Goal: Connect with others: Connect with others

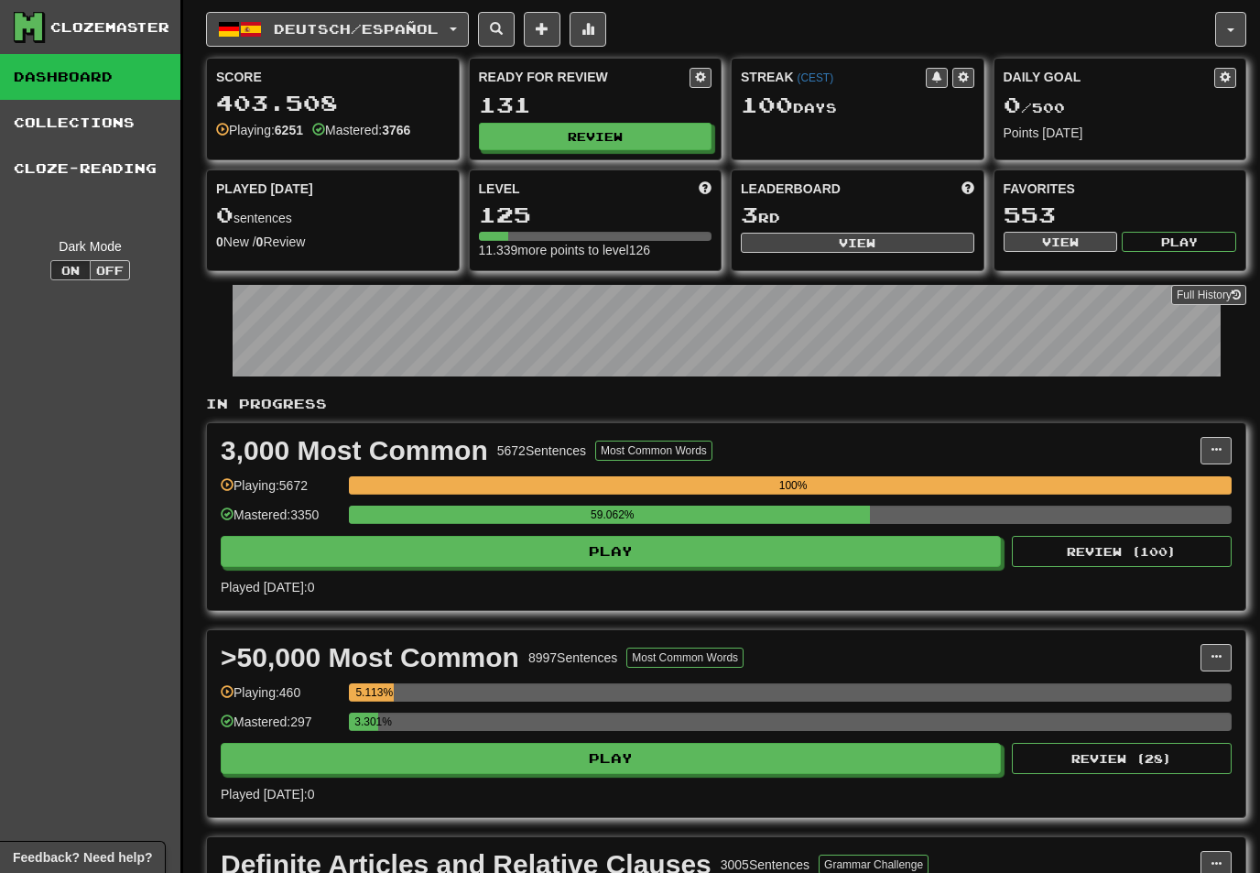
scroll to position [1690, 0]
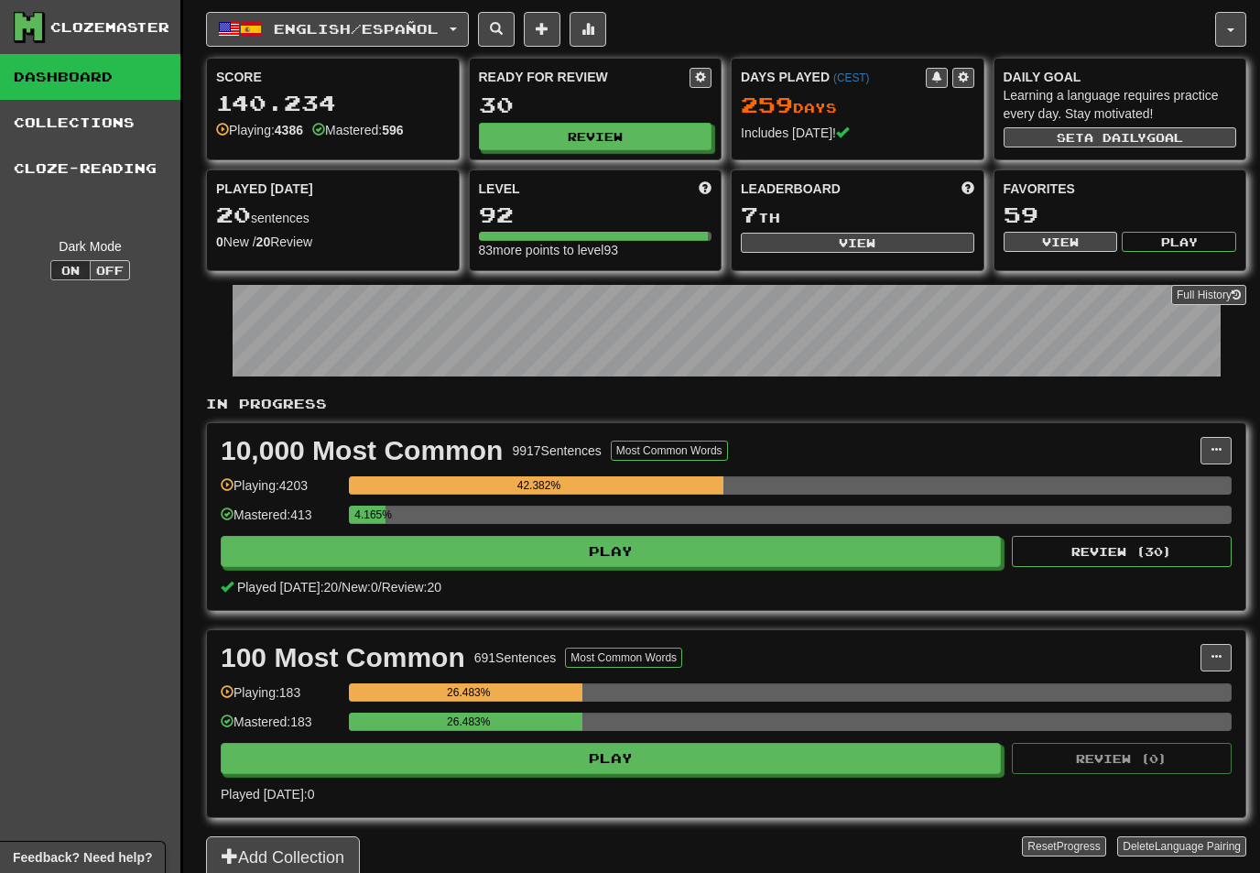
click at [1225, 32] on button "button" at bounding box center [1230, 29] width 31 height 35
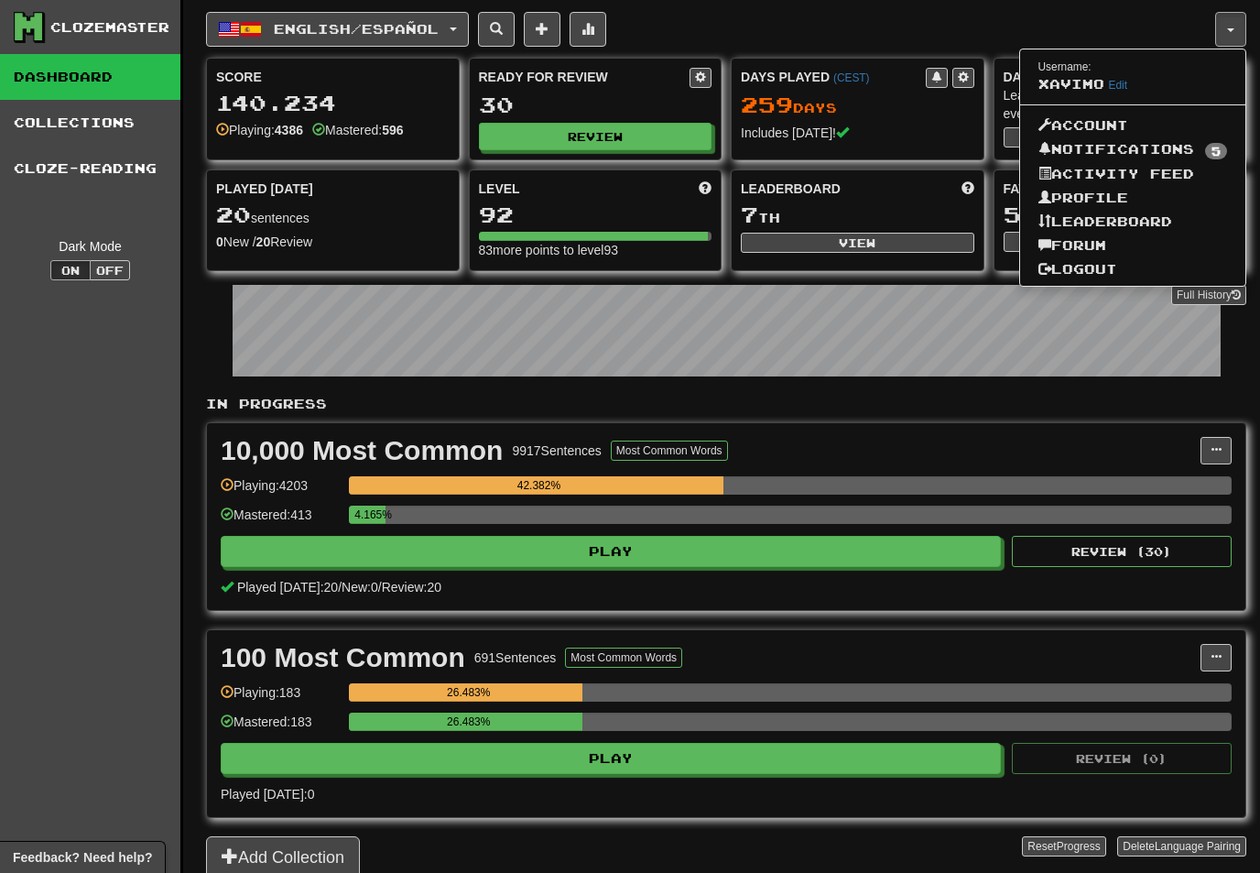
click at [882, 235] on div at bounding box center [630, 436] width 1260 height 873
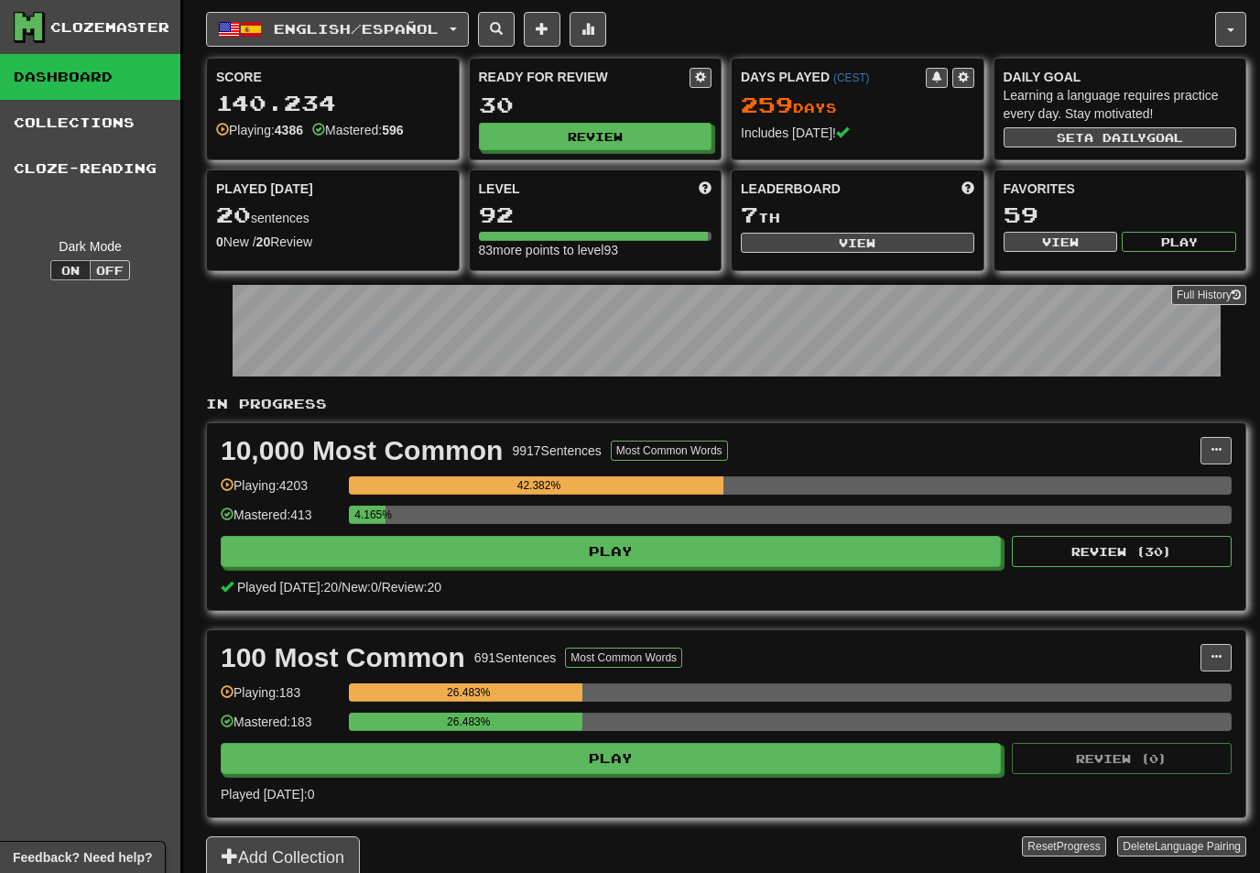
click at [887, 244] on button "View" at bounding box center [857, 243] width 233 height 20
select select "**********"
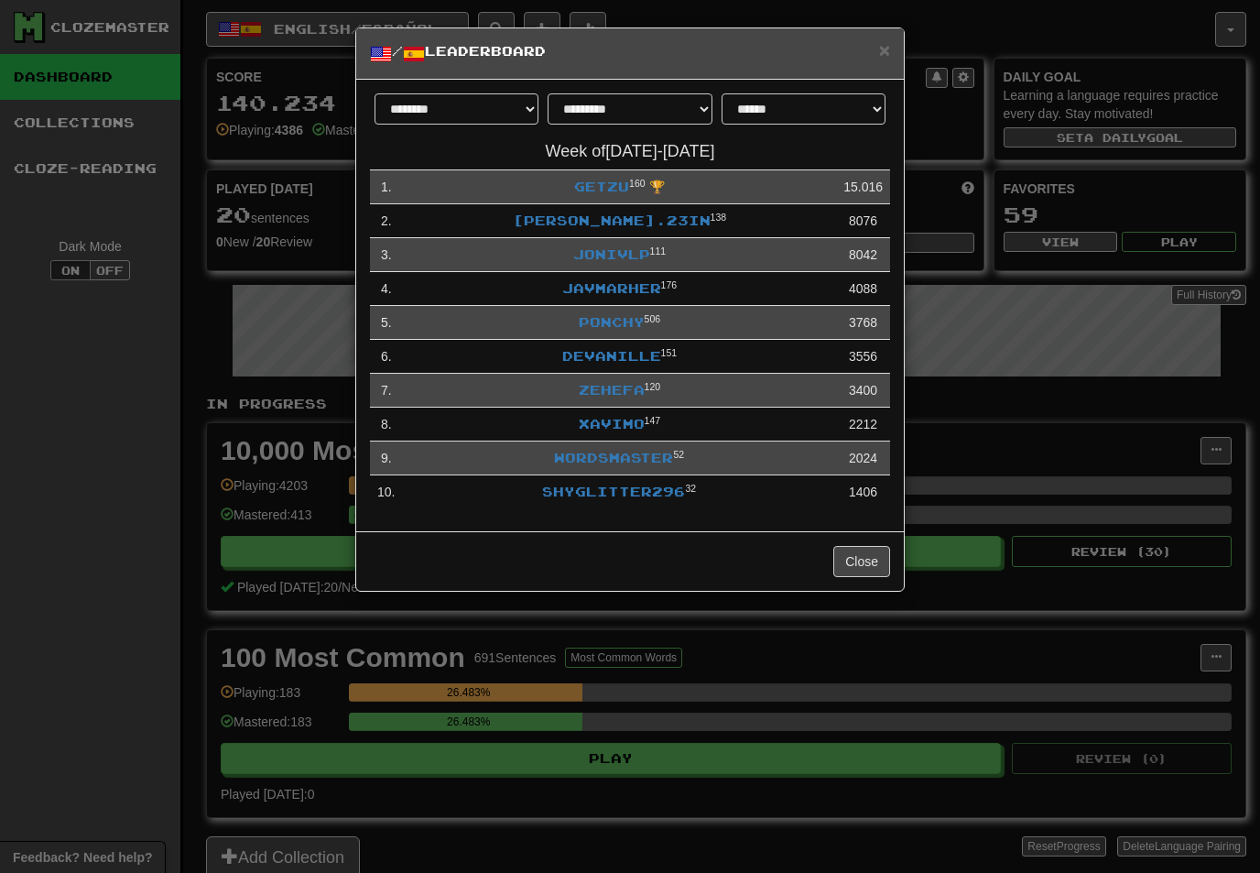
click at [618, 421] on link "Xavimo" at bounding box center [612, 424] width 66 height 16
